Goal: Task Accomplishment & Management: Use online tool/utility

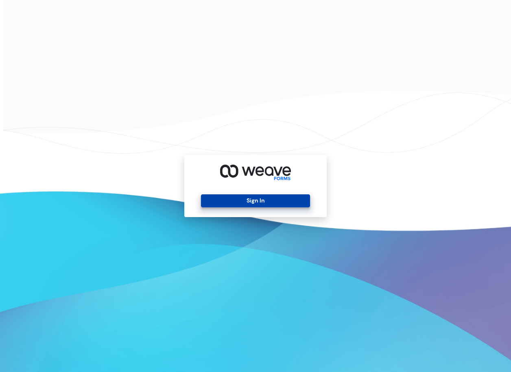
click at [275, 194] on div "Sign In" at bounding box center [255, 186] width 142 height 62
click at [265, 206] on button "Sign In" at bounding box center [255, 200] width 109 height 13
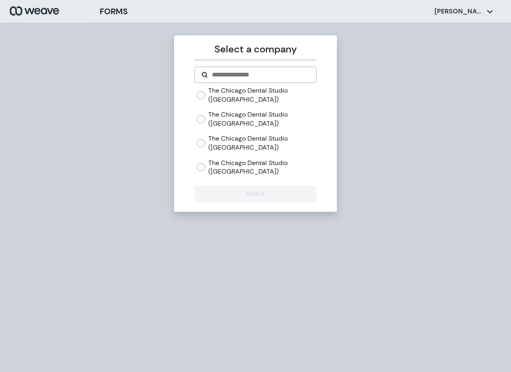
click at [247, 141] on label "The Chicago Dental Studio (River North)" at bounding box center [262, 142] width 108 height 17
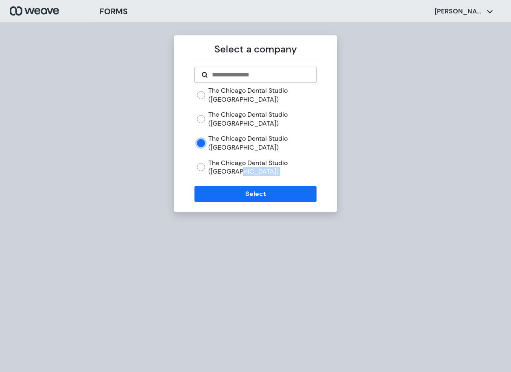
click at [242, 184] on form "The Chicago Dental Studio (West Loop) The Chicago Dental Studio (Lincoln Park) …" at bounding box center [255, 134] width 122 height 135
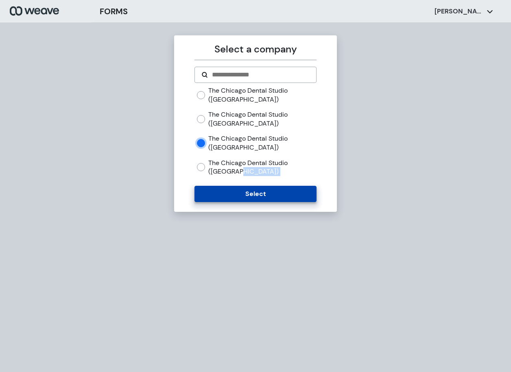
click at [244, 192] on button "Select" at bounding box center [255, 194] width 122 height 16
